Goal: Find specific page/section: Find specific page/section

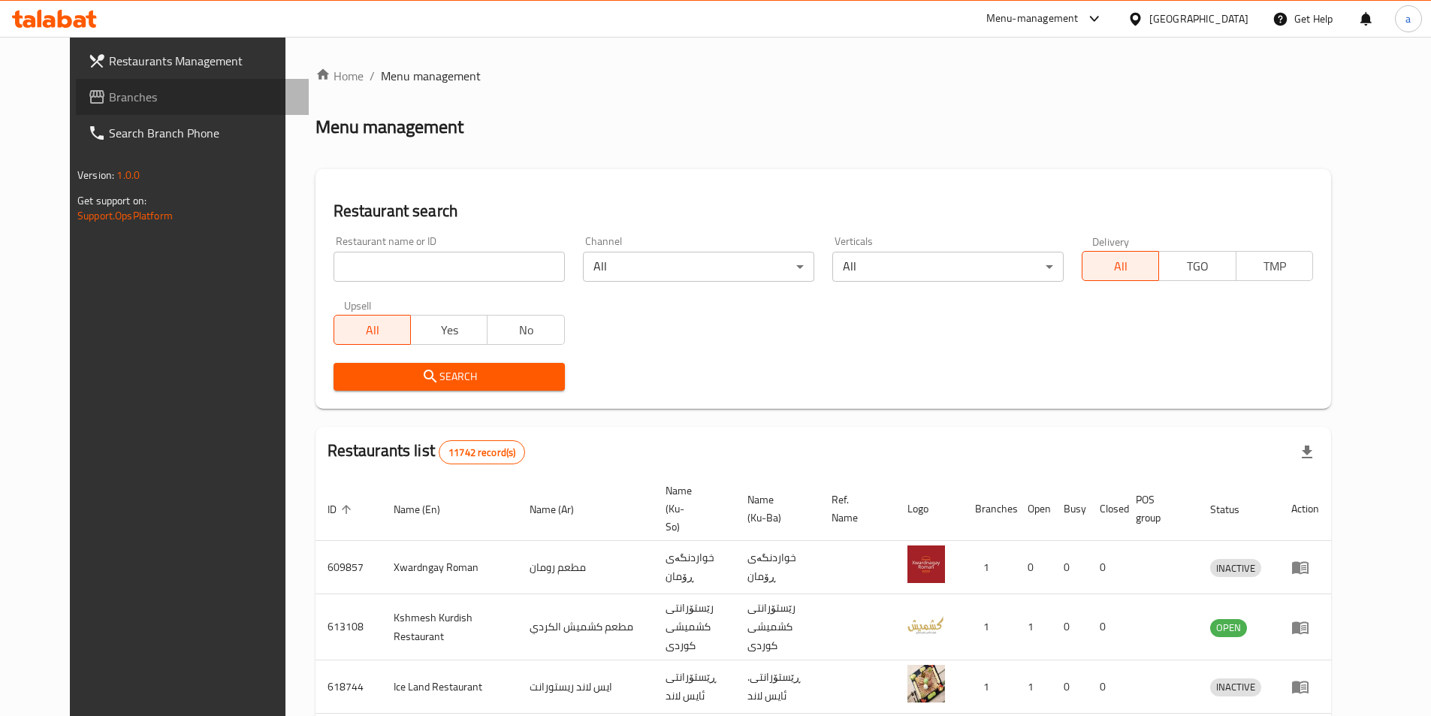
click at [109, 95] on span "Branches" at bounding box center [203, 97] width 188 height 18
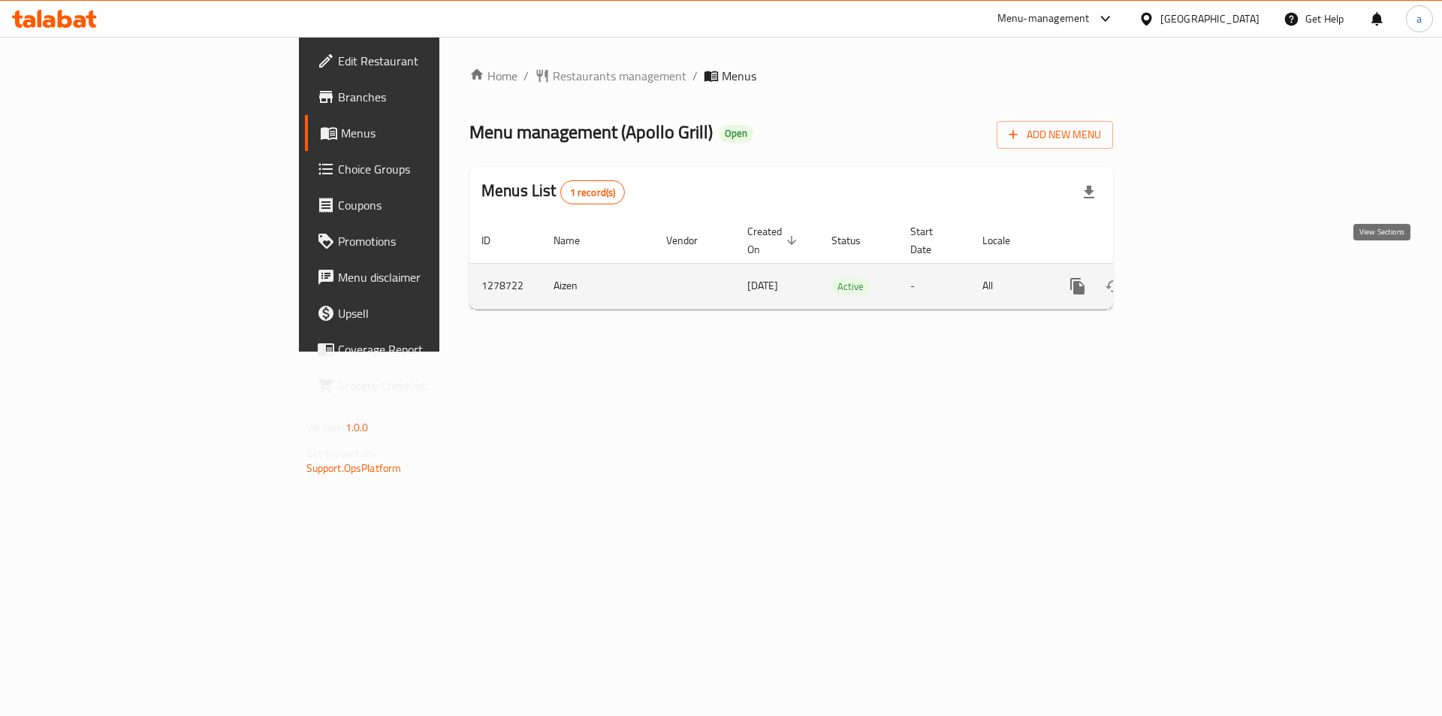
click at [1195, 277] on icon "enhanced table" at bounding box center [1186, 286] width 18 height 18
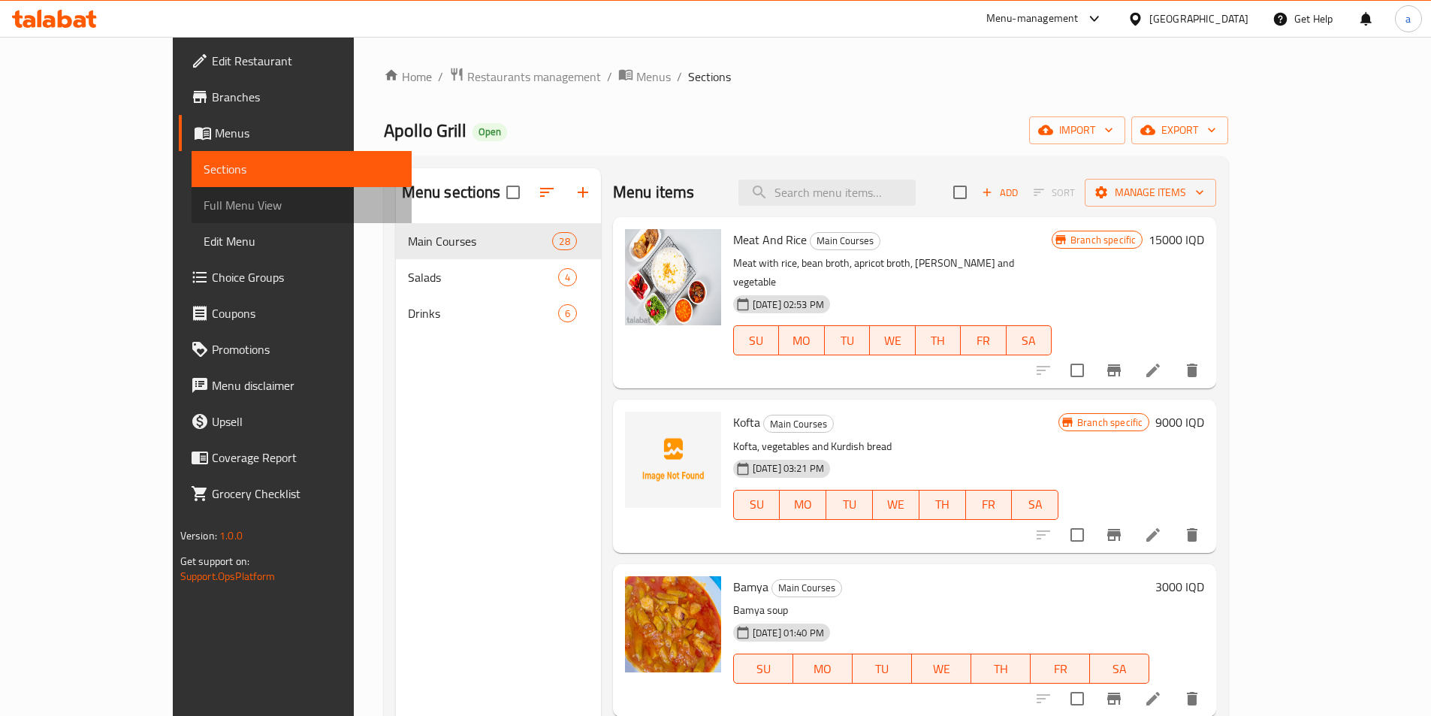
click at [192, 216] on link "Full Menu View" at bounding box center [302, 205] width 220 height 36
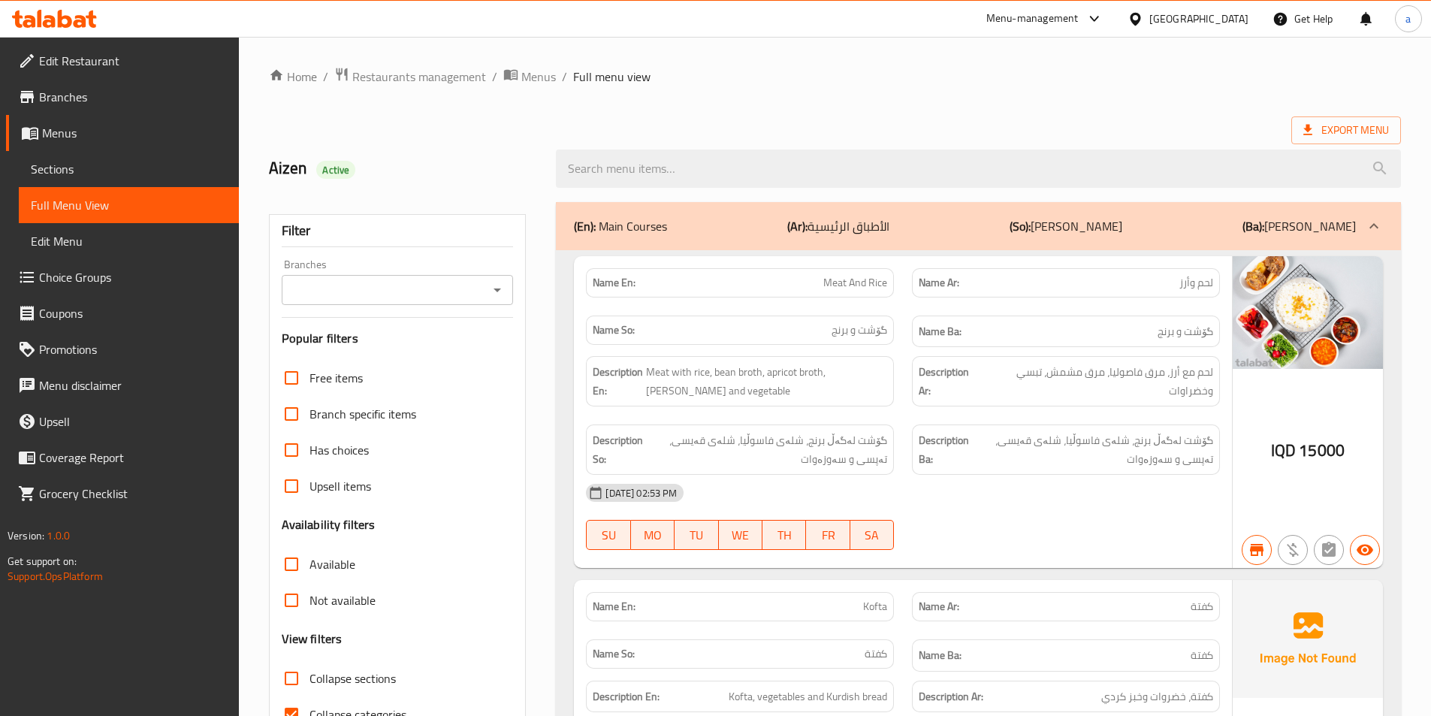
click at [499, 282] on icon "Open" at bounding box center [497, 290] width 18 height 18
click at [750, 222] on div "(En): Main Courses (Ar): الأطباق الرئيسية (So): ژەمە سەرەکییەکان (Ba): ژەمە سەر…" at bounding box center [965, 226] width 782 height 18
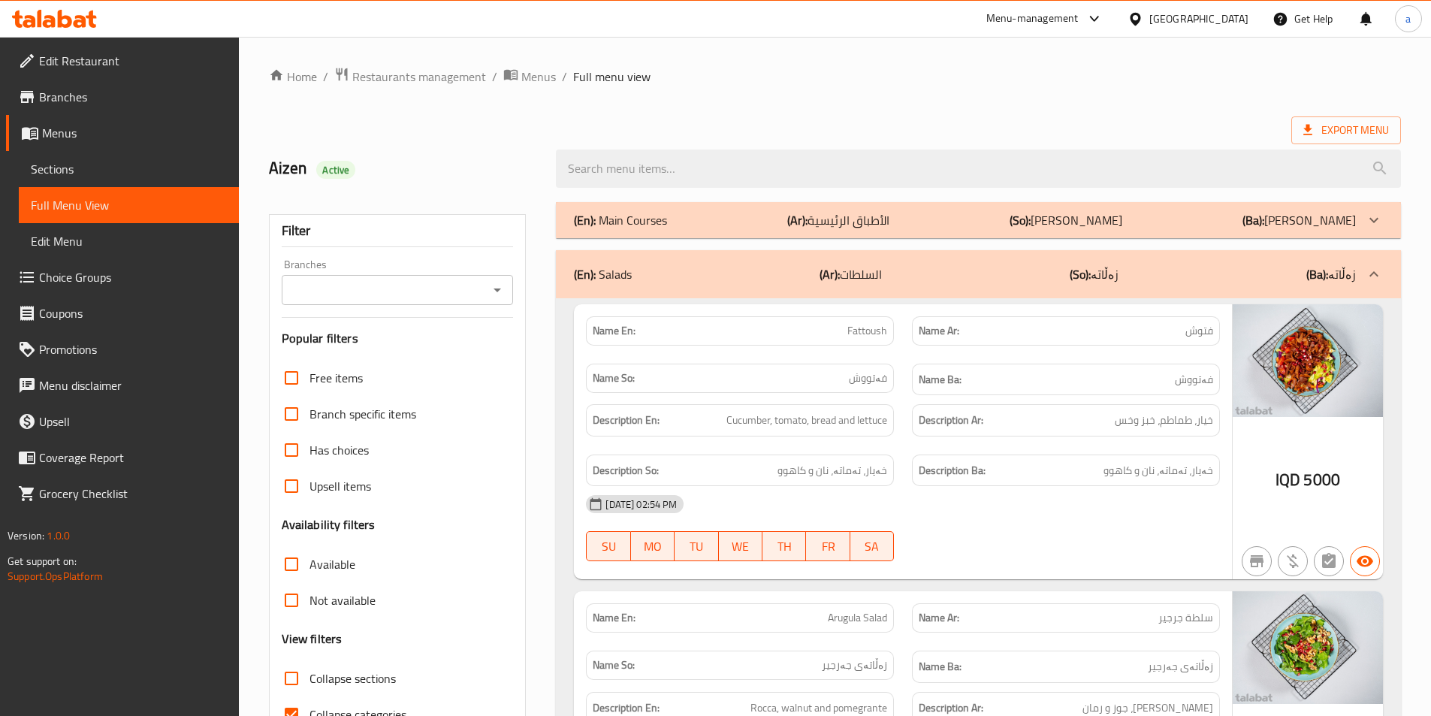
click at [751, 222] on div "(En): Main Courses (Ar): الأطباق الرئيسية (So): ژەمە سەرەکییەکان (Ba): ژەمە سەر…" at bounding box center [965, 220] width 782 height 18
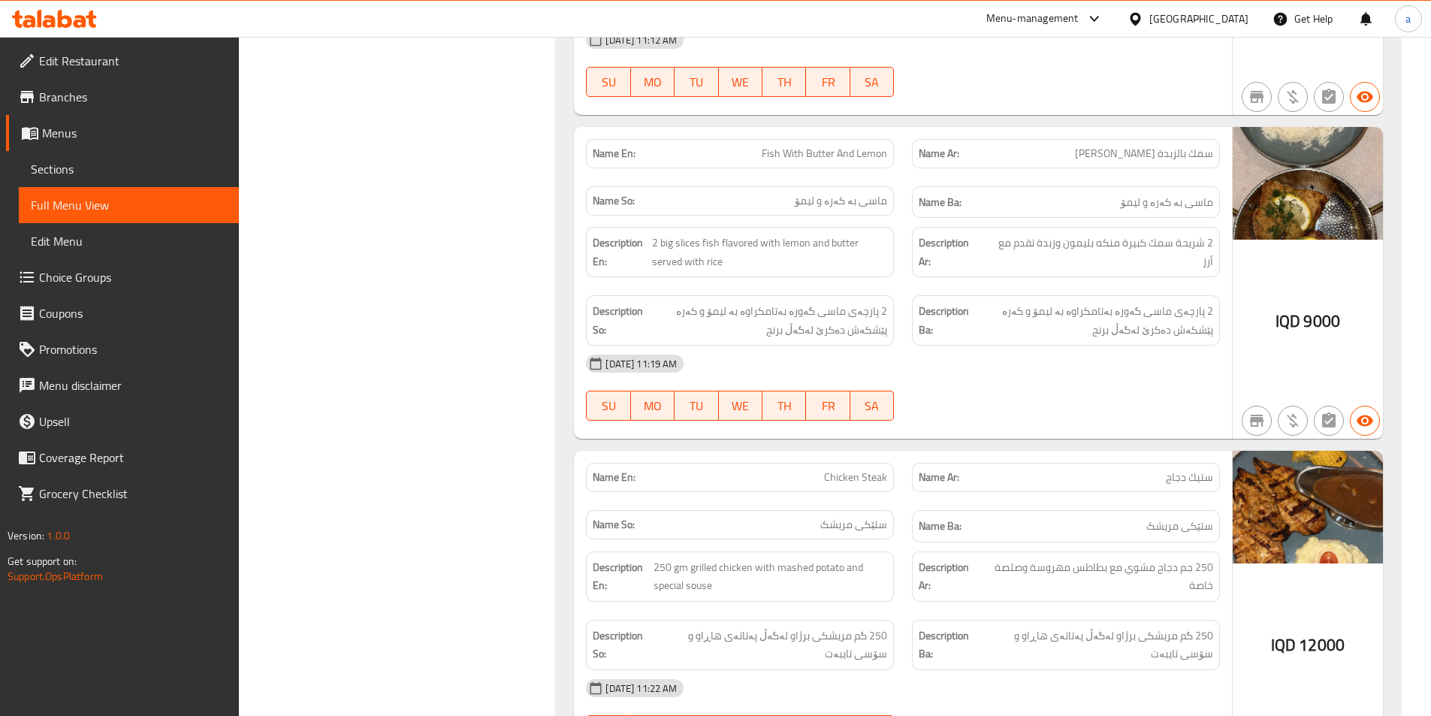
scroll to position [1578, 0]
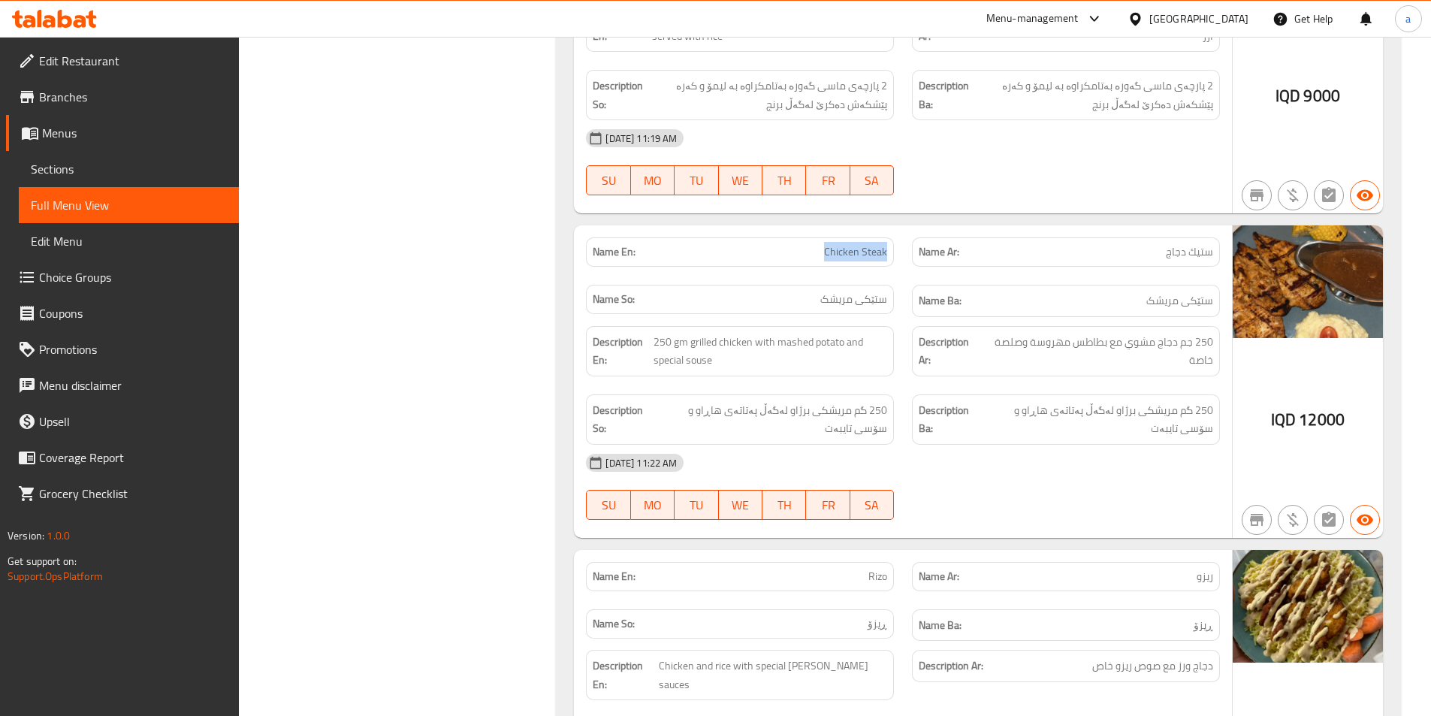
drag, startPoint x: 769, startPoint y: 246, endPoint x: 898, endPoint y: 267, distance: 130.1
click at [898, 267] on div "Name En: Chicken Steak" at bounding box center [740, 251] width 326 height 47
copy span "Chicken Steak"
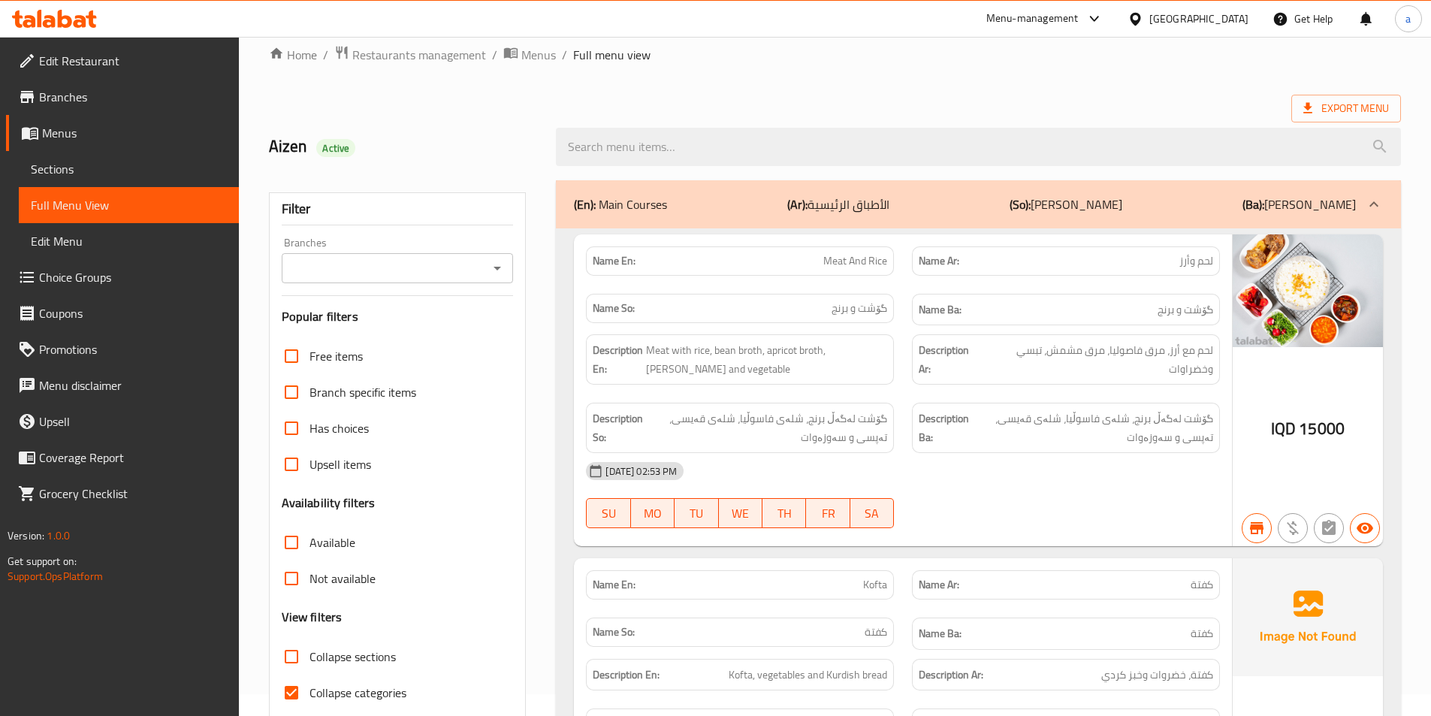
scroll to position [0, 0]
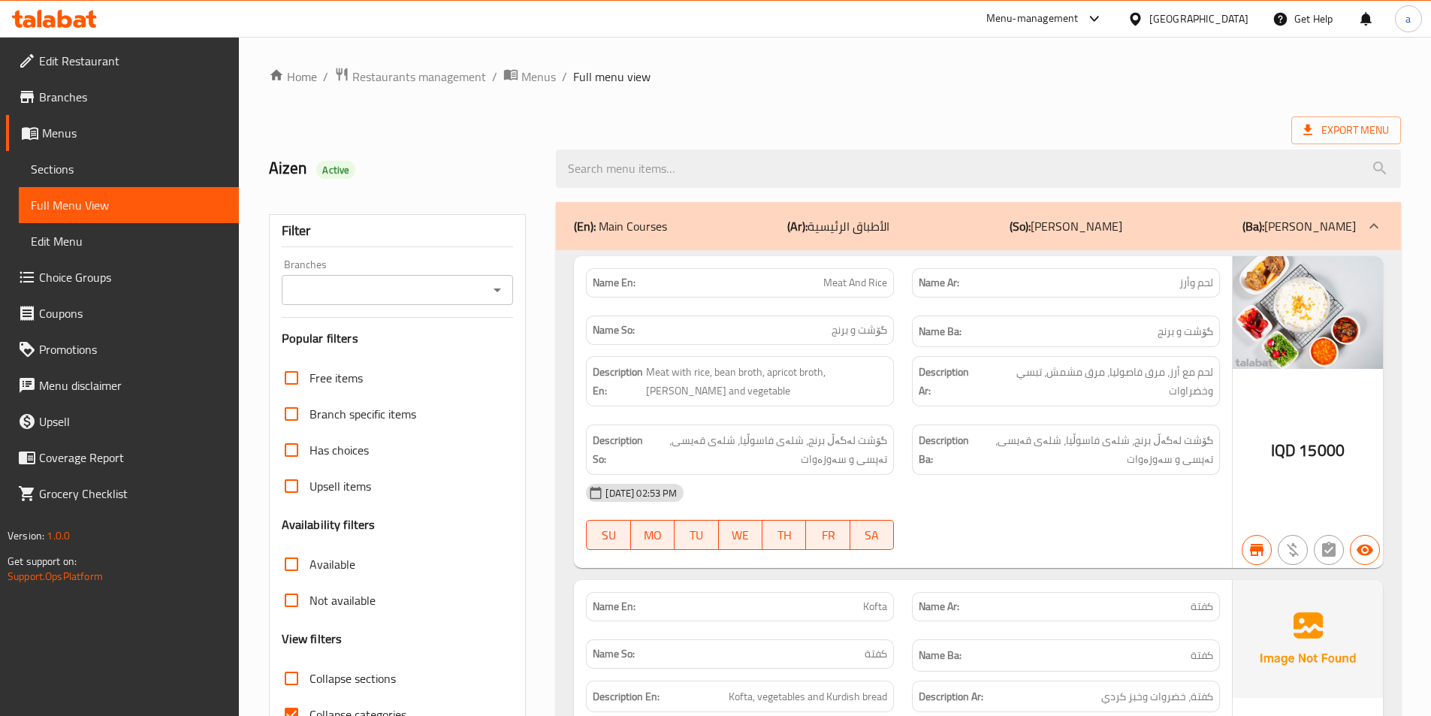
click at [489, 279] on div at bounding box center [497, 289] width 20 height 21
click at [493, 291] on icon "Open" at bounding box center [497, 290] width 18 height 18
click at [440, 346] on li "Apollo Grill, Rasty" at bounding box center [396, 354] width 232 height 27
type input "Apollo Grill, Rasty"
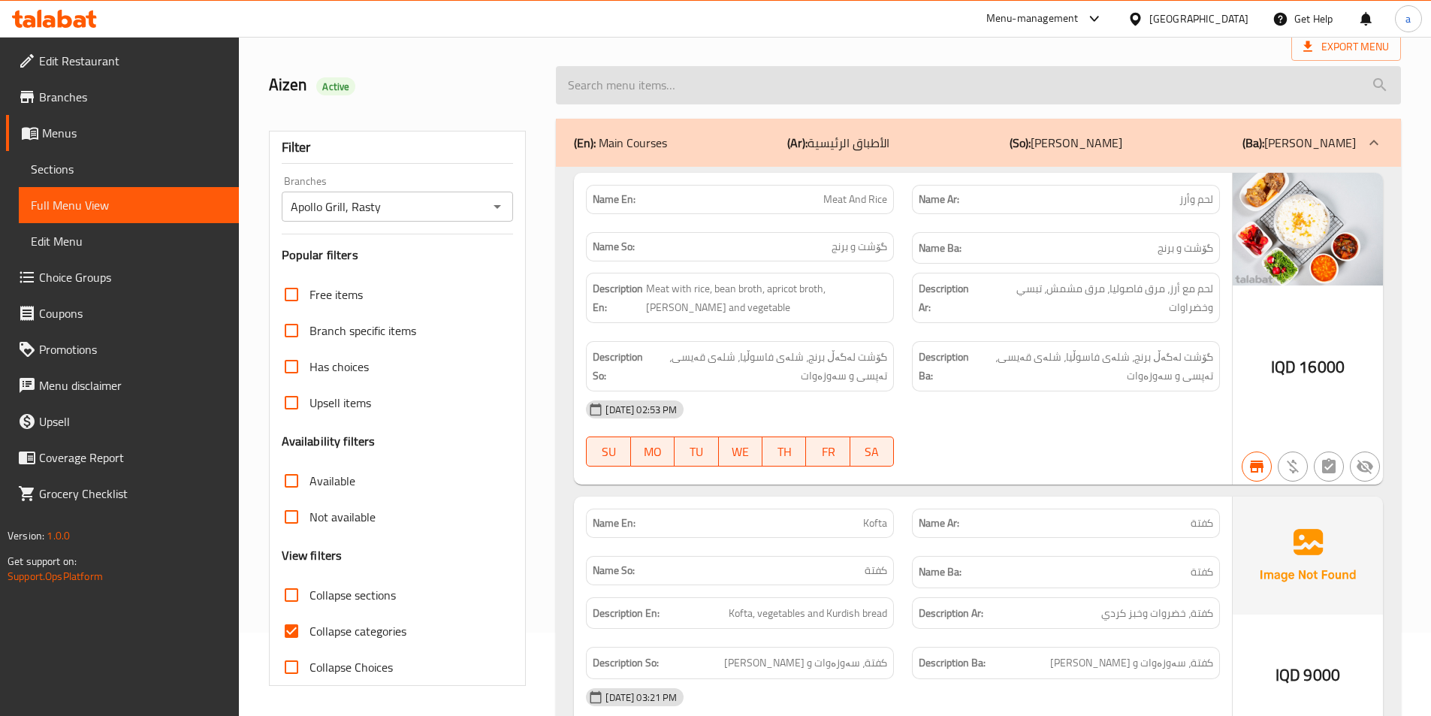
click at [774, 83] on input "search" at bounding box center [978, 85] width 845 height 38
paste input "Chicken Steak"
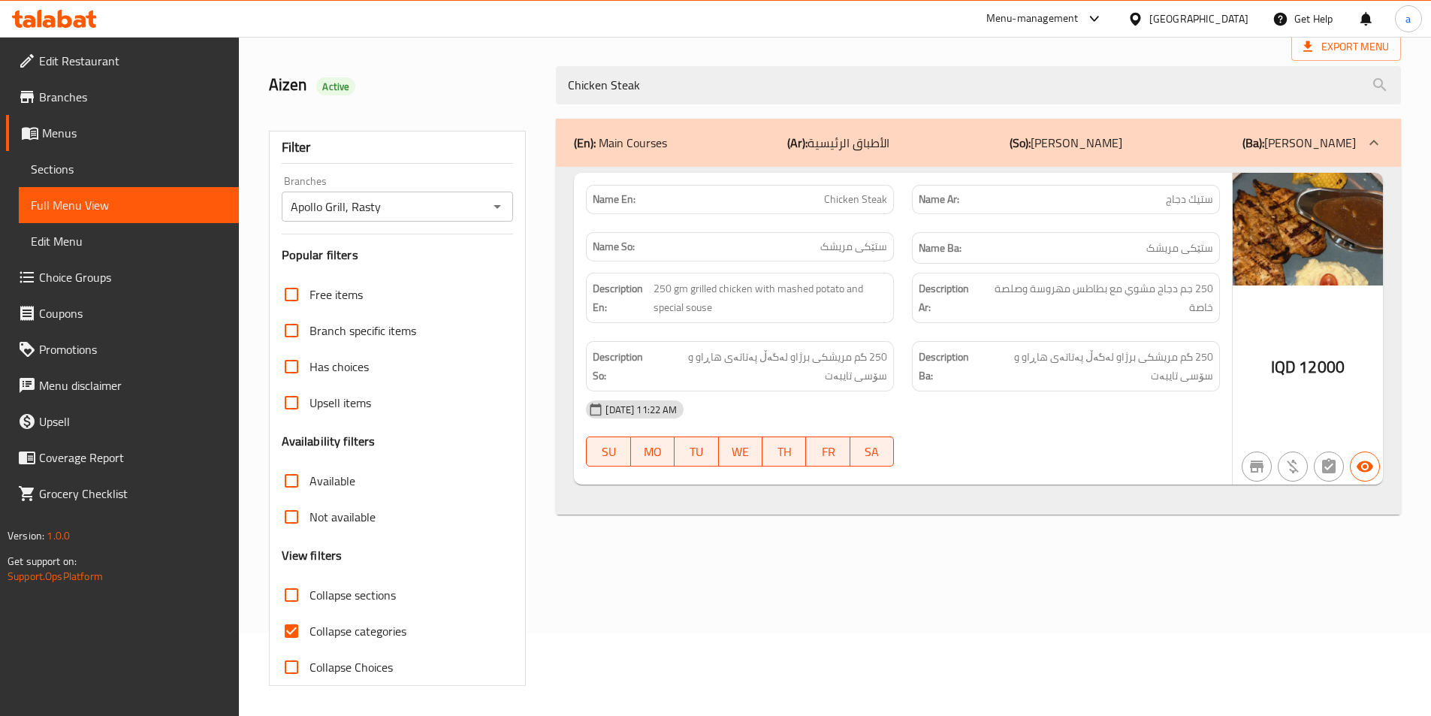
type input "Chicken Steak"
click at [985, 523] on div "(En): Main Courses (Ar): الأطباق الرئيسية (So): ژەمە سەرەکییەکان (Ba): ژەمە سەر…" at bounding box center [978, 402] width 863 height 585
click at [488, 78] on h2 "Aizen Active" at bounding box center [404, 85] width 270 height 23
drag, startPoint x: 654, startPoint y: 90, endPoint x: 527, endPoint y: 95, distance: 127.0
click at [527, 95] on div "Aizen Active Chicken Steak" at bounding box center [835, 85] width 1150 height 67
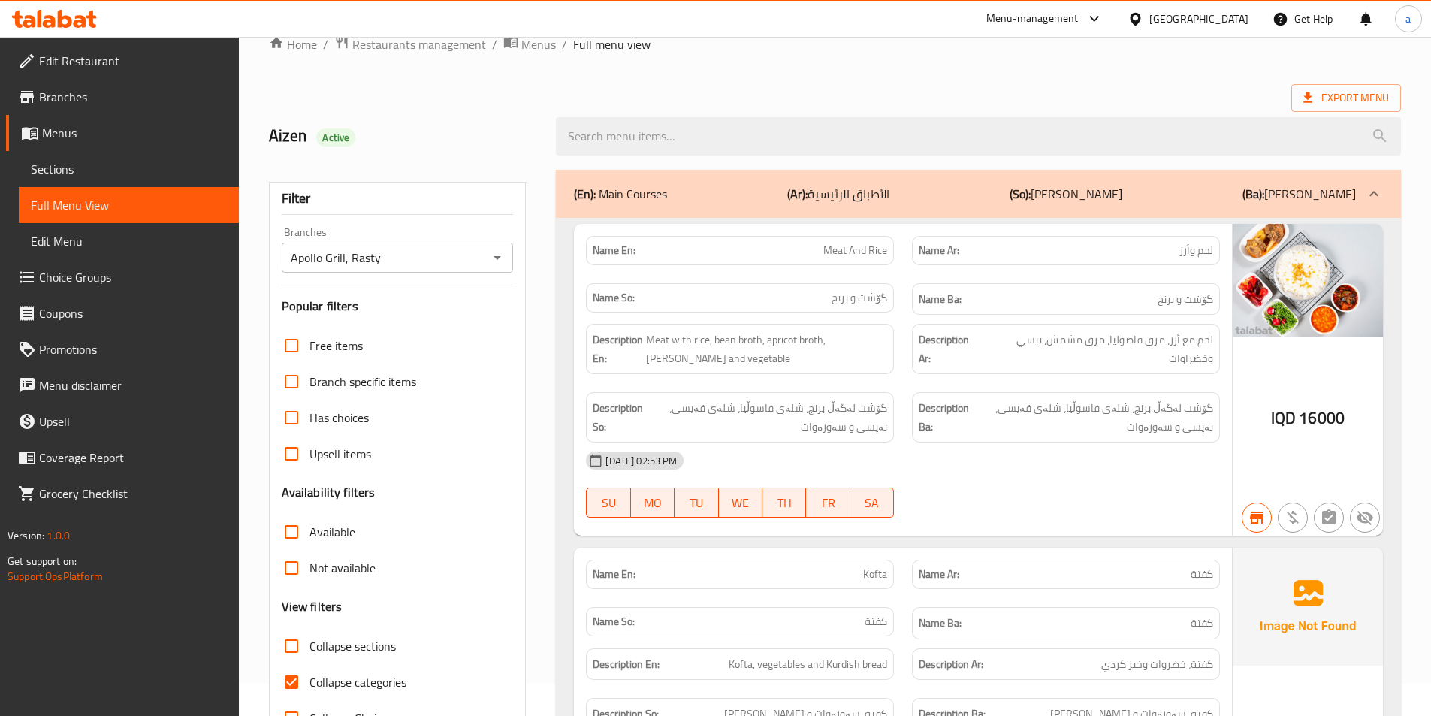
scroll to position [0, 0]
